Goal: Transaction & Acquisition: Book appointment/travel/reservation

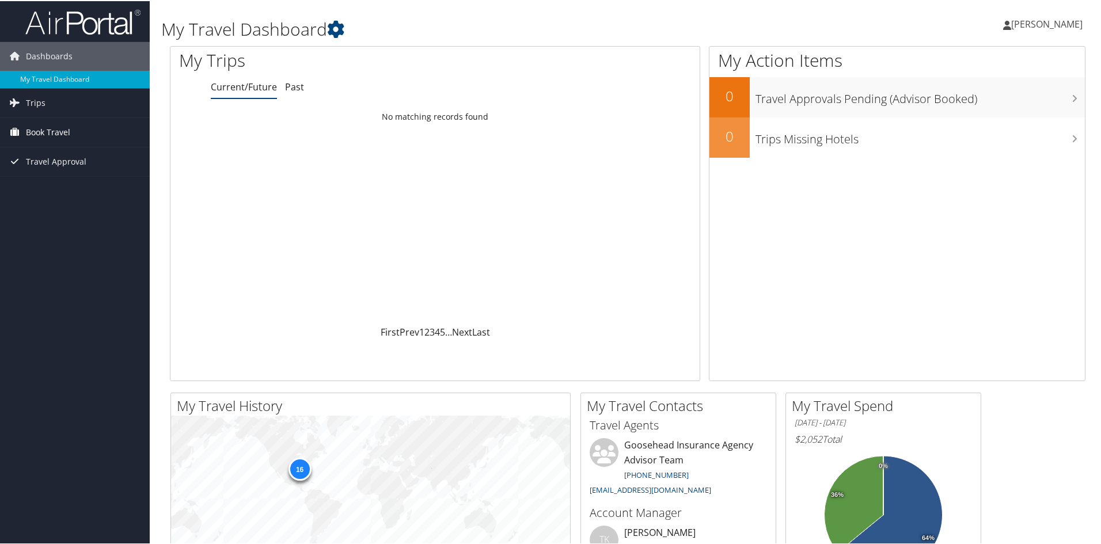
click at [56, 135] on span "Book Travel" at bounding box center [48, 131] width 44 height 29
click at [56, 183] on link "Book/Manage Online Trips" at bounding box center [75, 188] width 150 height 17
